Goal: Communication & Community: Participate in discussion

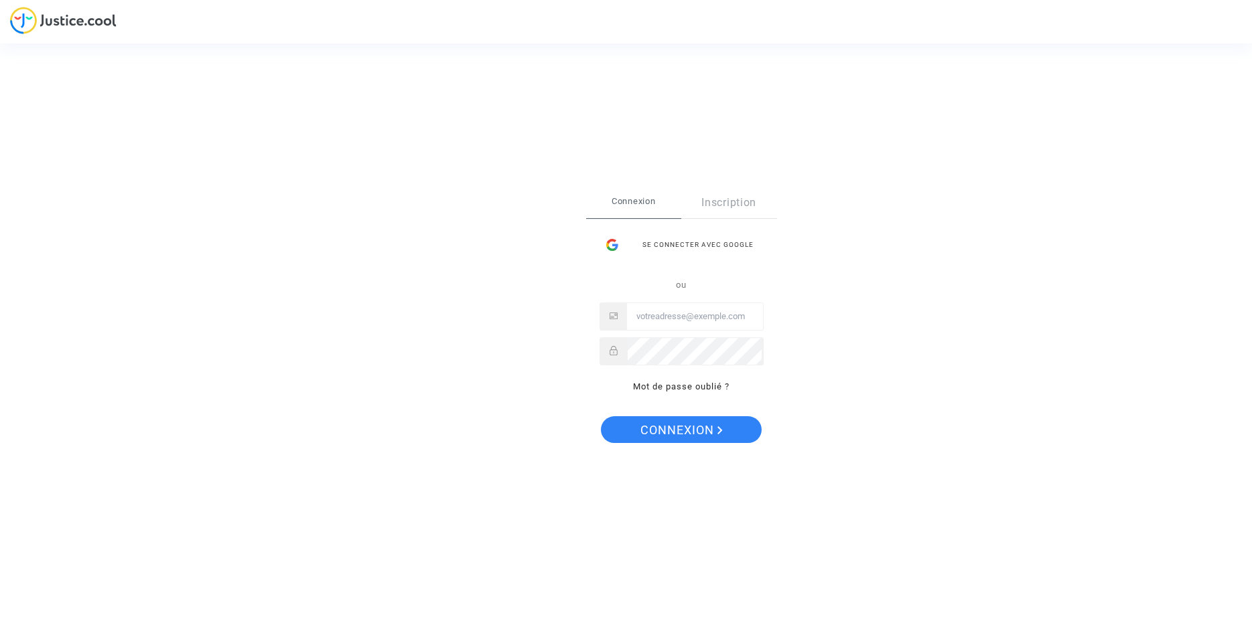
click at [653, 317] on input "Email" at bounding box center [695, 316] width 136 height 27
type input "[EMAIL_ADDRESS][DOMAIN_NAME]"
click at [665, 429] on span "Connexion" at bounding box center [681, 431] width 82 height 28
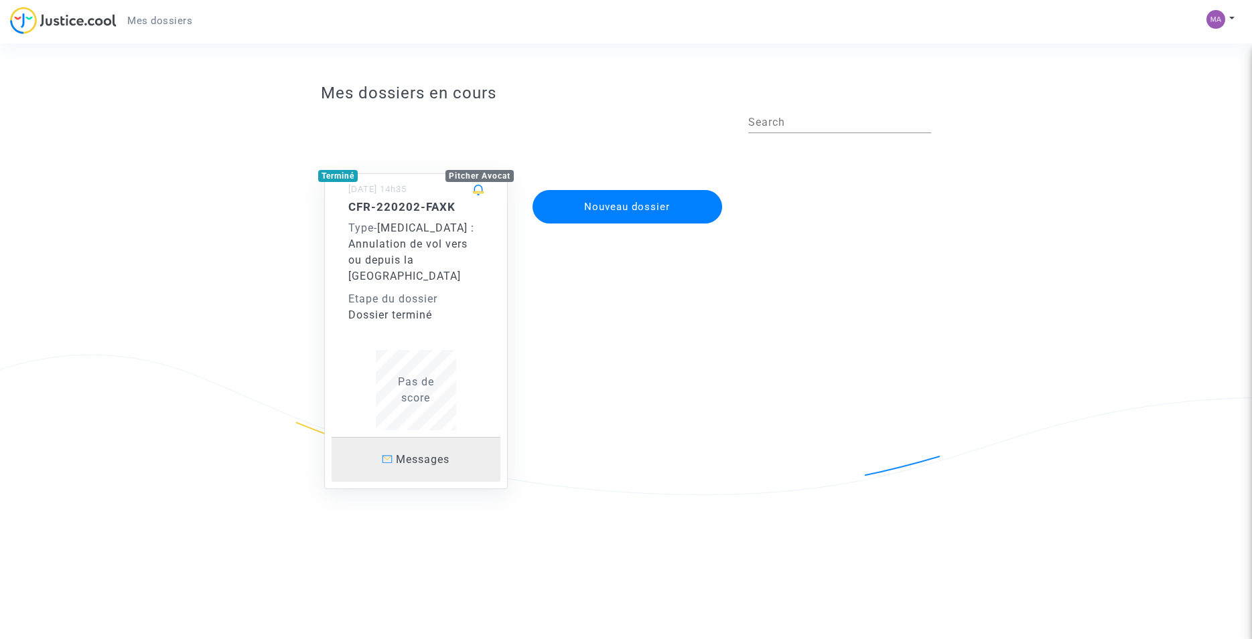
click at [419, 453] on span "Messages" at bounding box center [423, 459] width 54 height 13
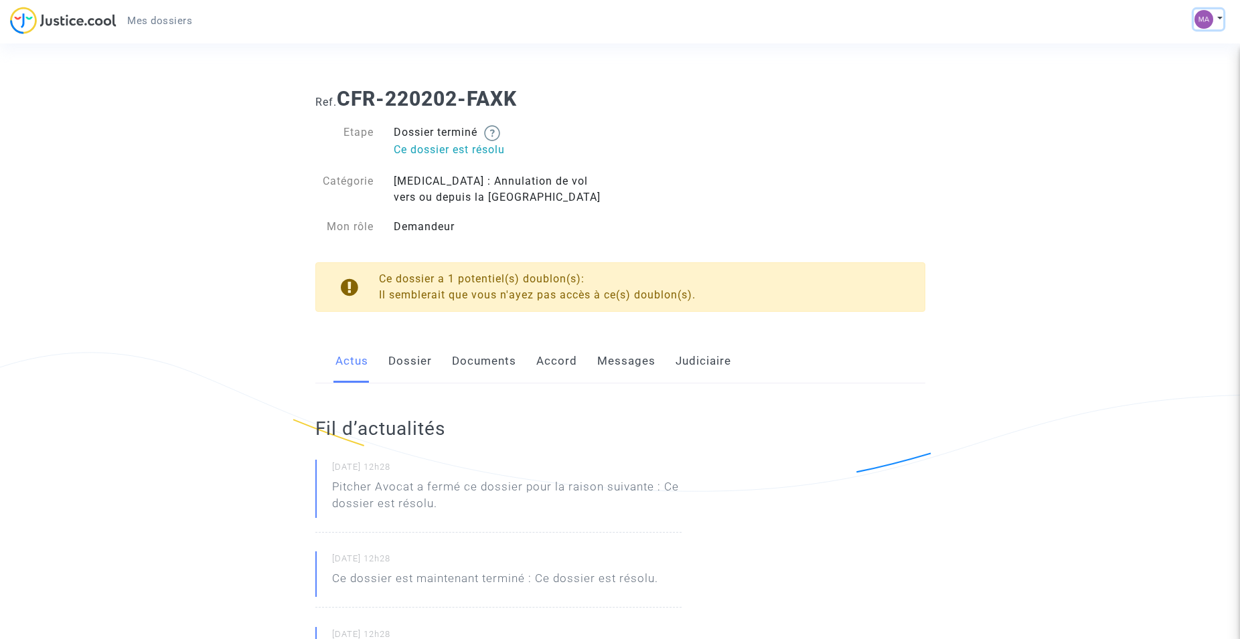
click at [1203, 17] on img at bounding box center [1204, 19] width 19 height 19
click at [1156, 47] on link "Mon profil" at bounding box center [1170, 47] width 106 height 21
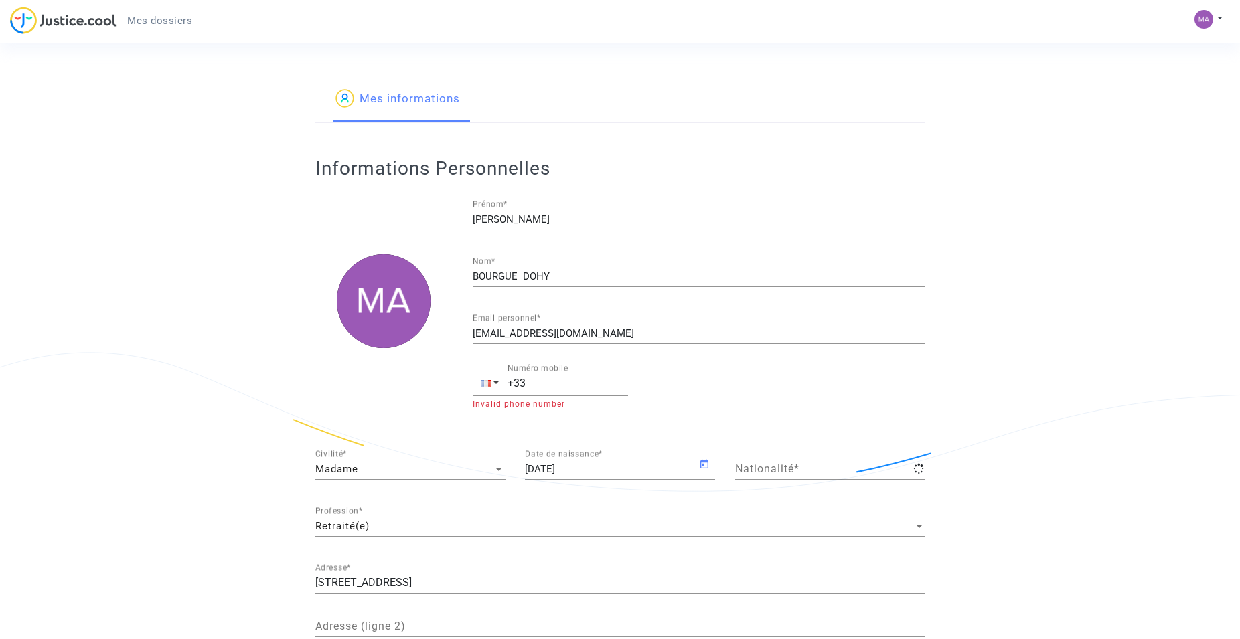
type input "française"
click at [1205, 17] on img at bounding box center [1204, 19] width 19 height 19
click at [1158, 46] on link "Mon profil" at bounding box center [1170, 47] width 106 height 21
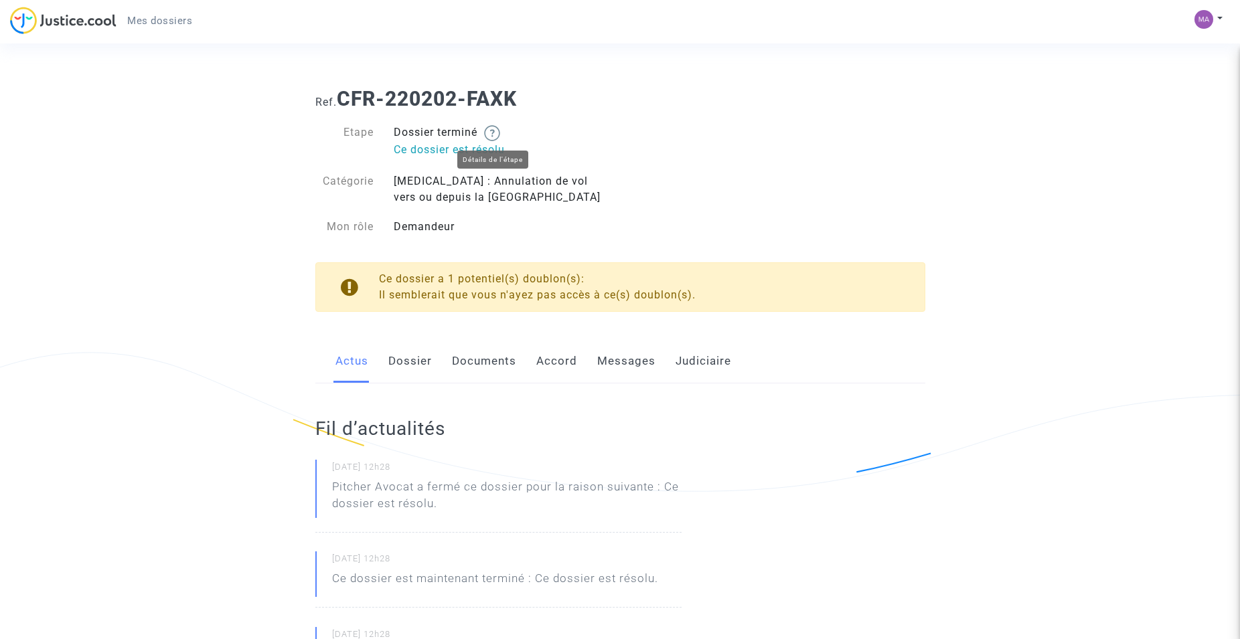
click at [496, 132] on img at bounding box center [492, 133] width 16 height 16
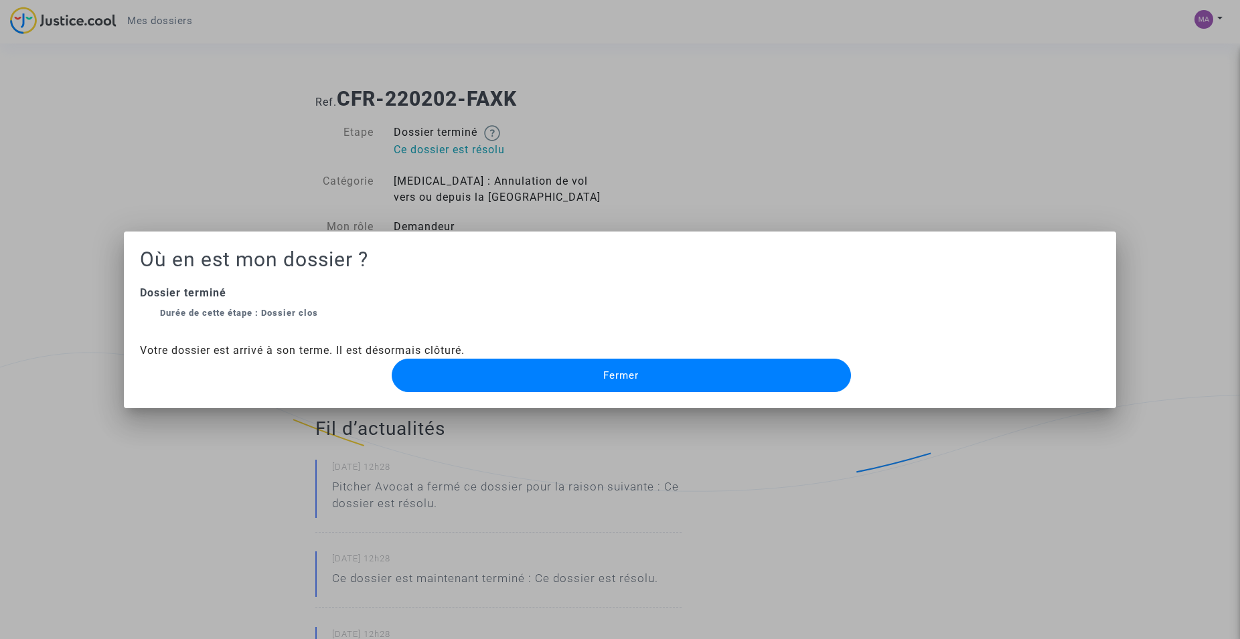
click at [613, 372] on span "Fermer" at bounding box center [620, 376] width 35 height 12
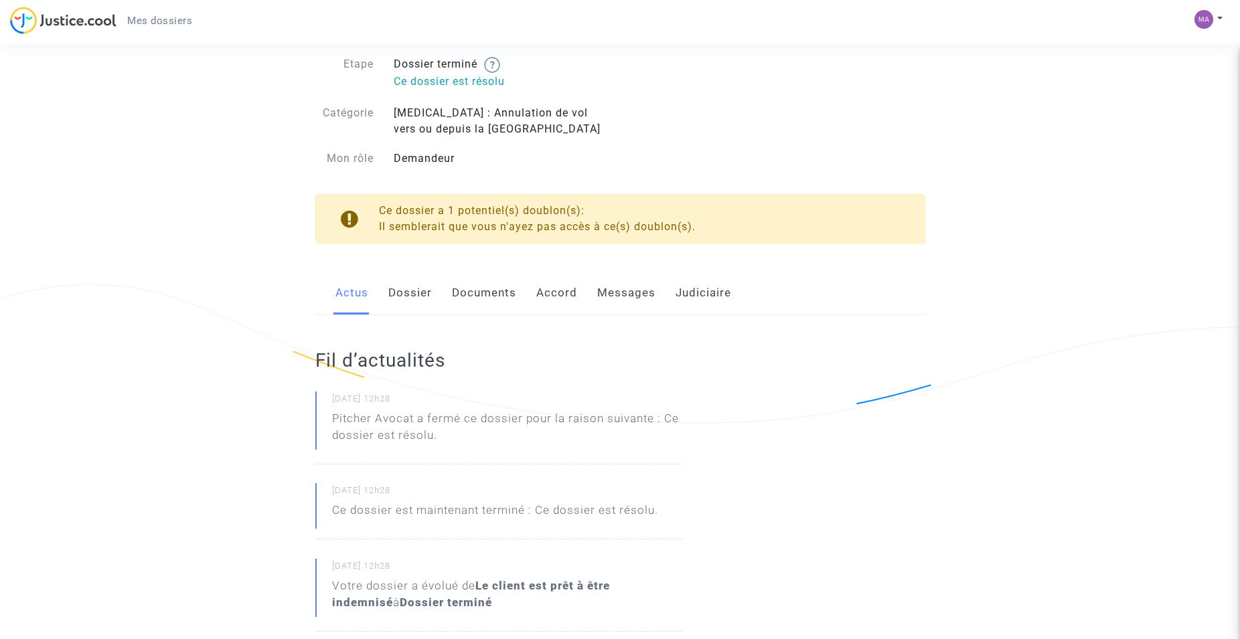
scroll to position [137, 0]
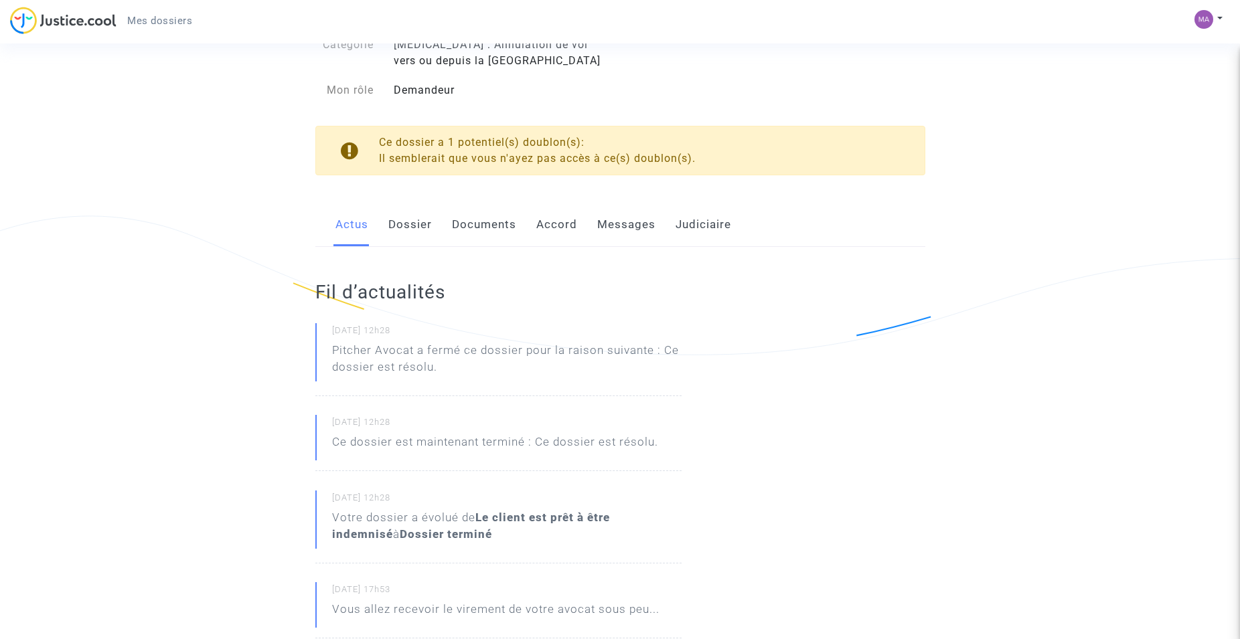
click at [410, 224] on link "Dossier" at bounding box center [410, 225] width 44 height 44
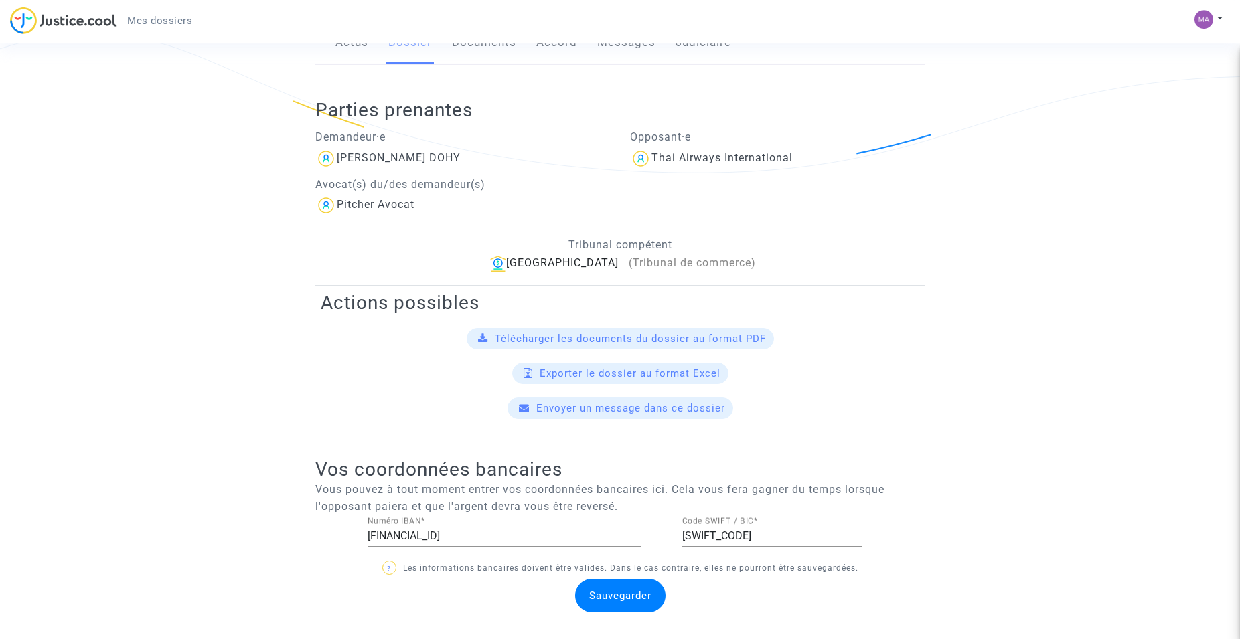
scroll to position [342, 0]
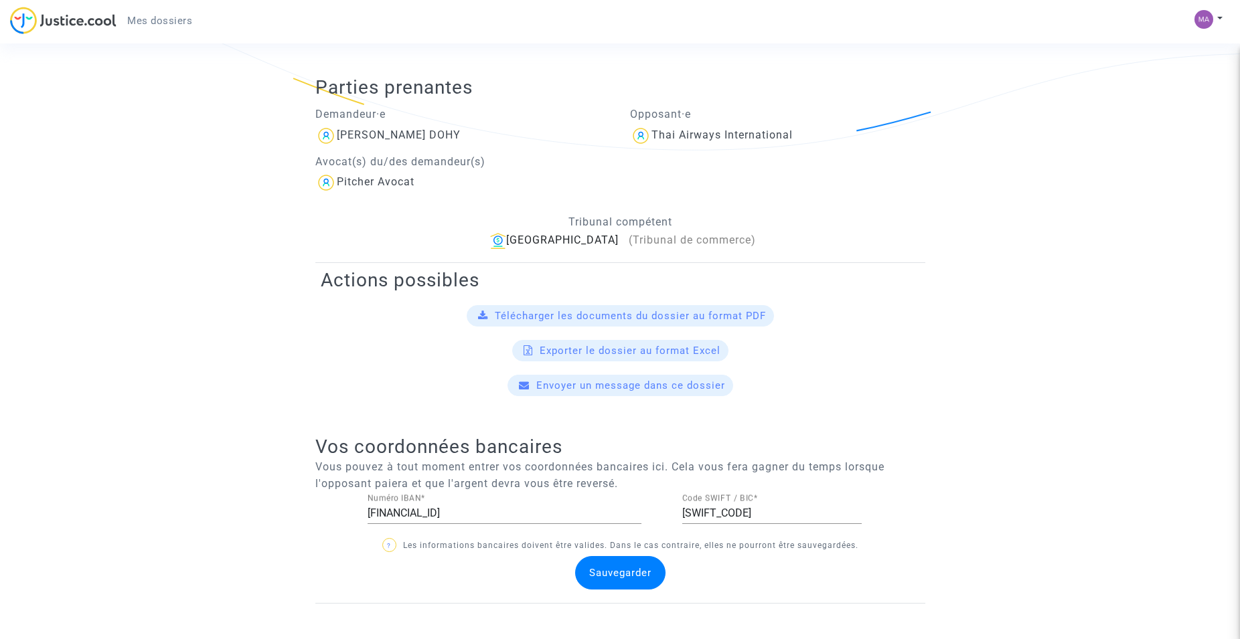
click at [603, 384] on span "Envoyer un message dans ce dossier" at bounding box center [630, 386] width 189 height 12
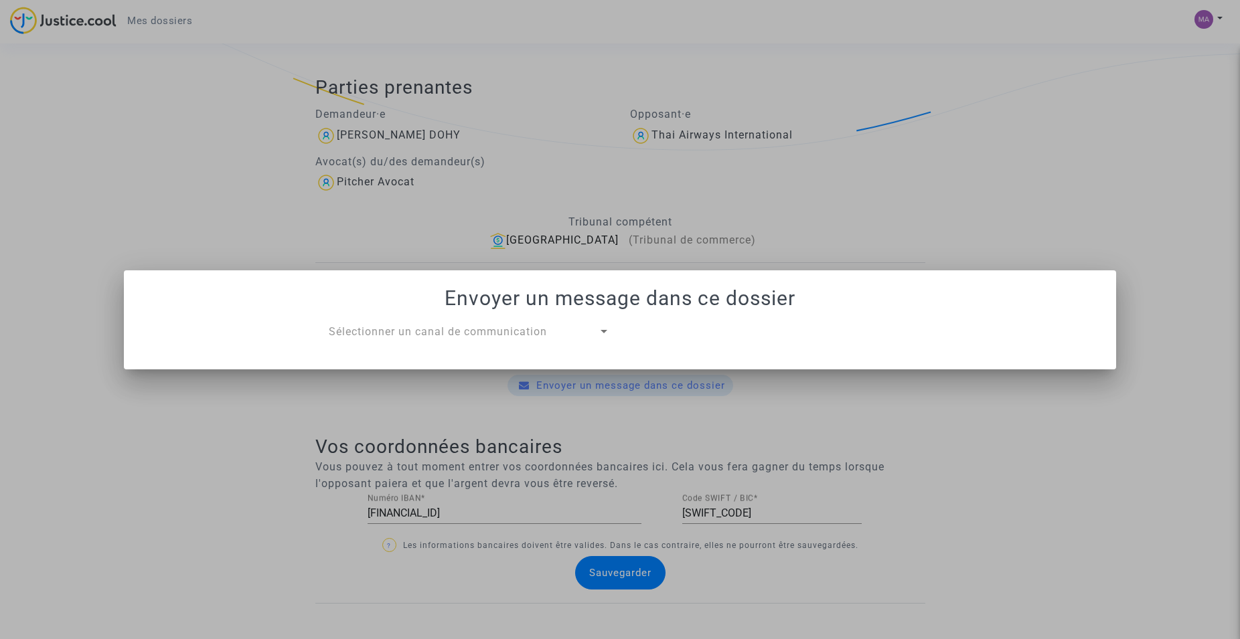
scroll to position [0, 0]
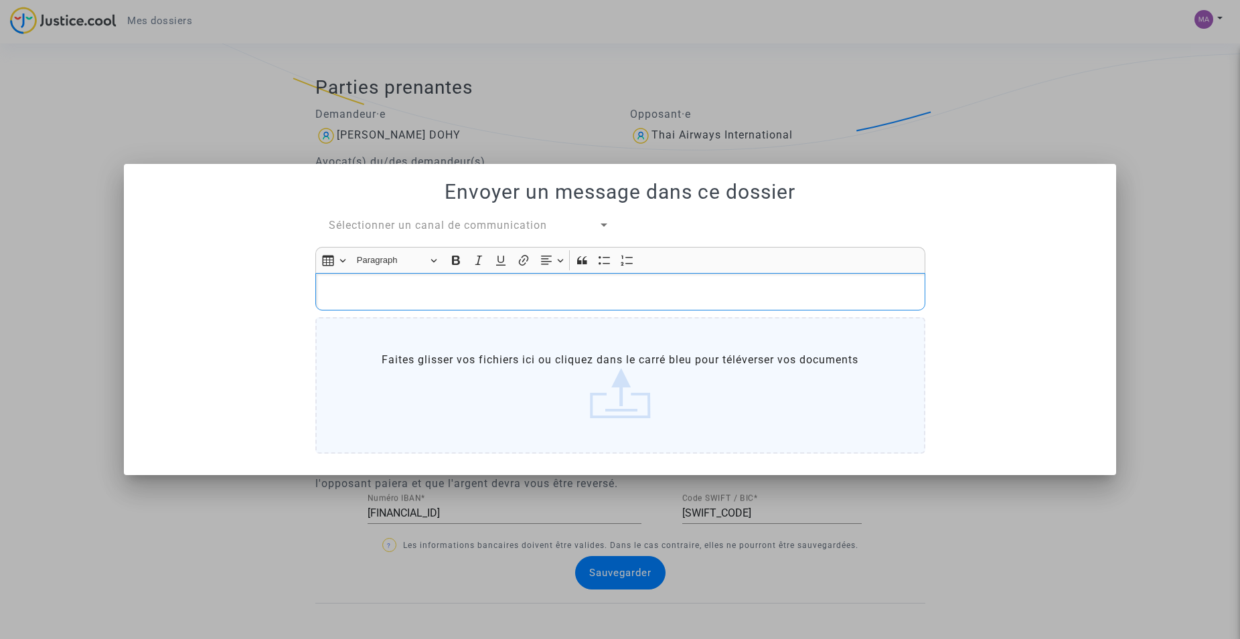
click at [367, 282] on div "Rich Text Editor, main" at bounding box center [620, 291] width 610 height 37
click at [366, 282] on div "Je n'ai" at bounding box center [620, 291] width 610 height 37
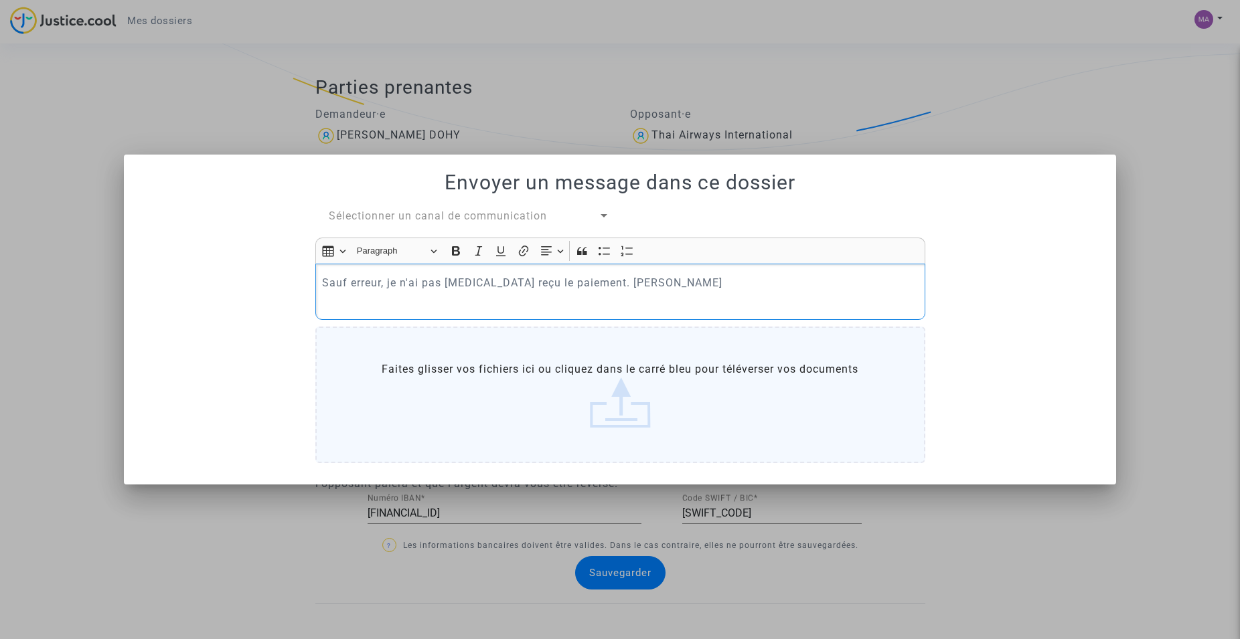
click at [616, 411] on label "Faites glisser vos fichiers ici ou cliquez dans le carré bleu pour téléverser v…" at bounding box center [620, 395] width 610 height 137
click at [0, 0] on input "Faites glisser vos fichiers ici ou cliquez dans le carré bleu pour téléverser v…" at bounding box center [0, 0] width 0 height 0
click at [1040, 258] on div "Sélectionner un canal de communication Rich Text Editor Insert table Insert tab…" at bounding box center [620, 338] width 960 height 260
click at [1170, 224] on div at bounding box center [620, 319] width 1240 height 639
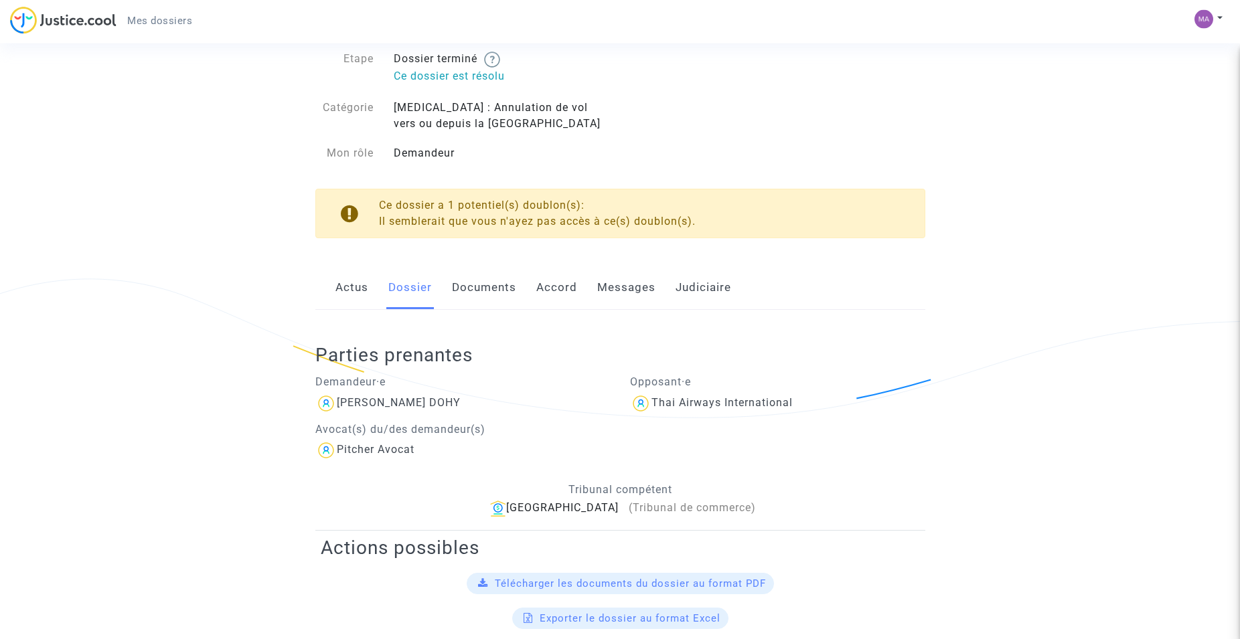
scroll to position [43, 0]
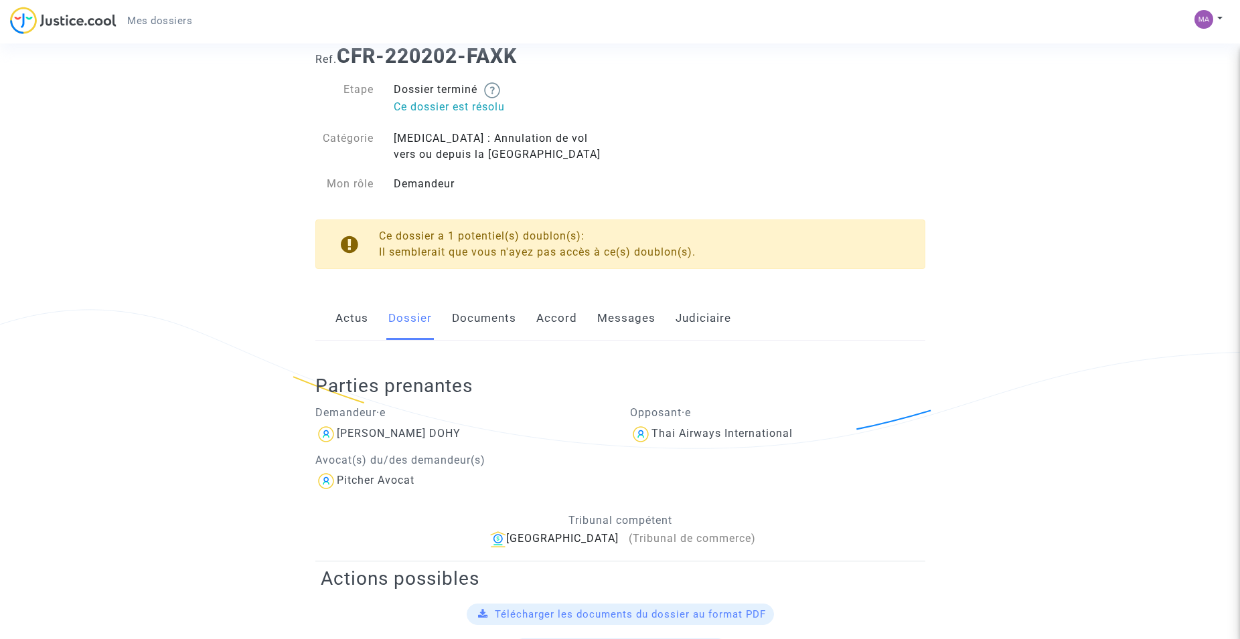
click at [619, 317] on link "Messages" at bounding box center [626, 319] width 58 height 44
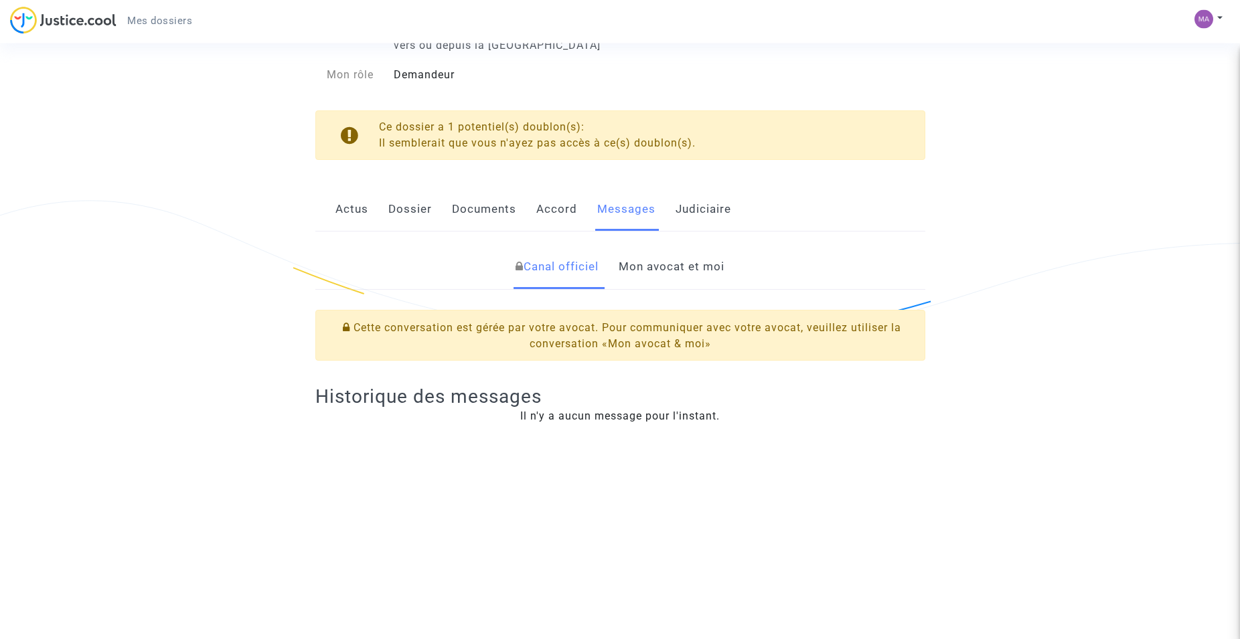
scroll to position [137, 0]
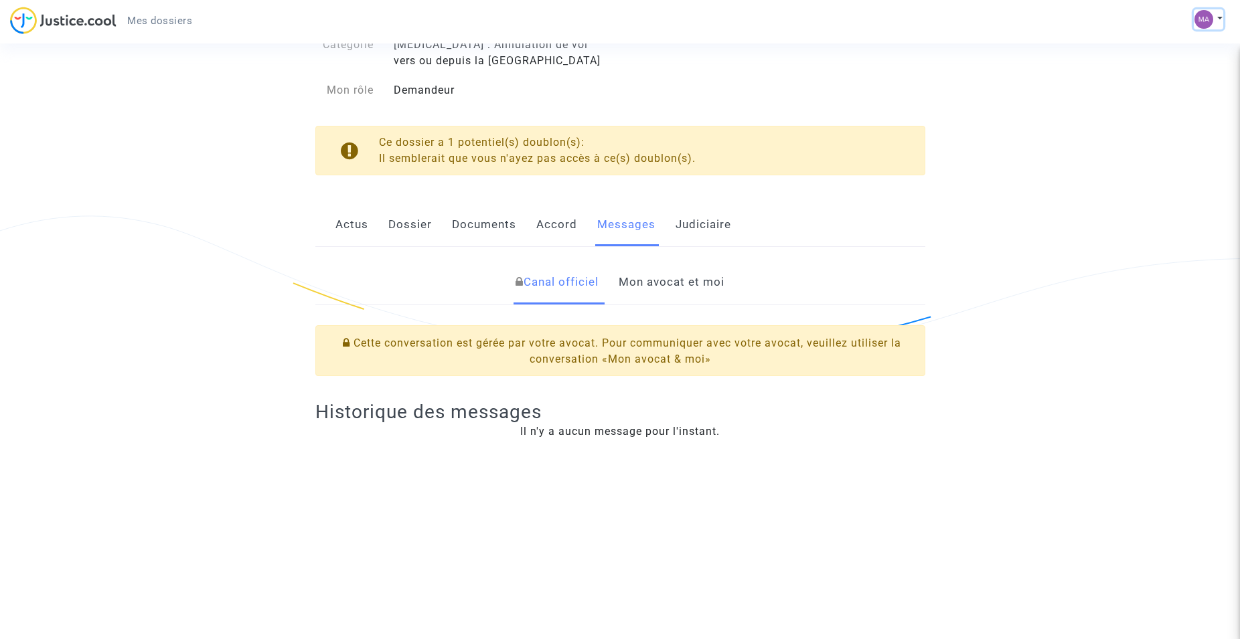
click at [1204, 19] on img at bounding box center [1204, 19] width 19 height 19
click at [1163, 90] on link "Déconnexion" at bounding box center [1170, 90] width 106 height 21
